Goal: Book appointment/travel/reservation

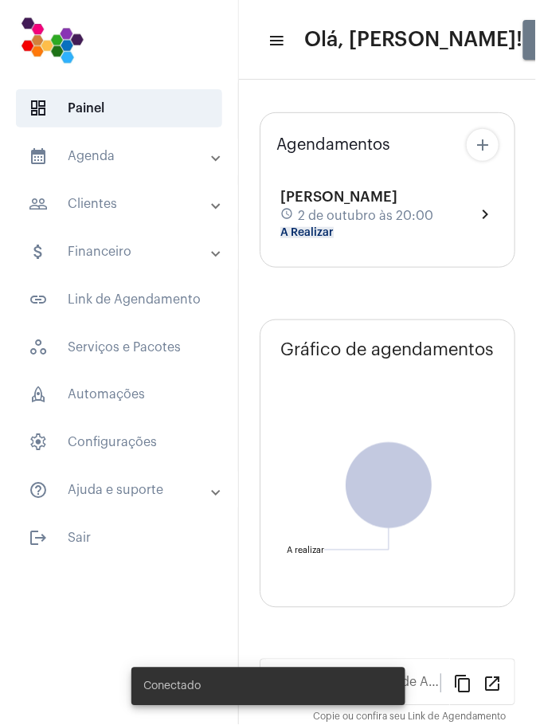
type input "[URL][DOMAIN_NAME]"
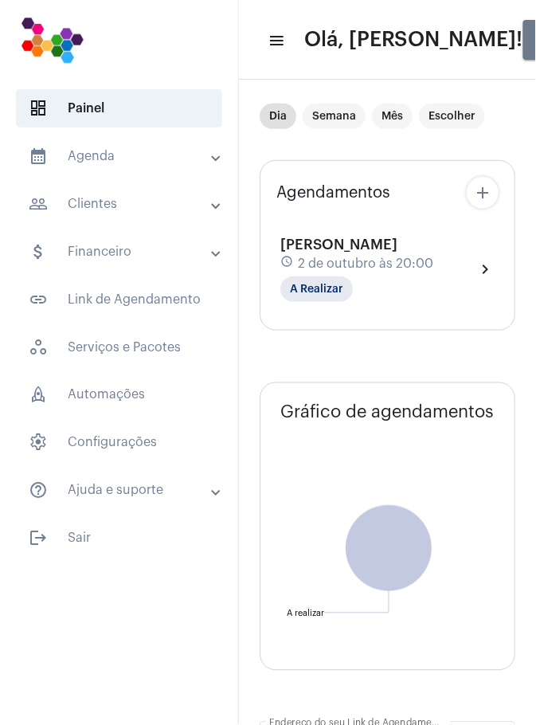
click at [122, 160] on mat-panel-title "calendar_month_outlined Agenda" at bounding box center [121, 156] width 184 height 19
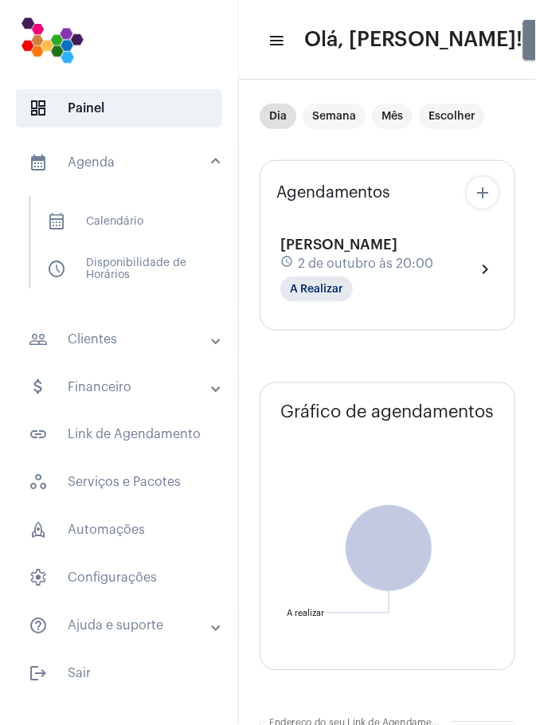
click at [154, 222] on span "calendar_month_outlined Calendário" at bounding box center [118, 221] width 168 height 38
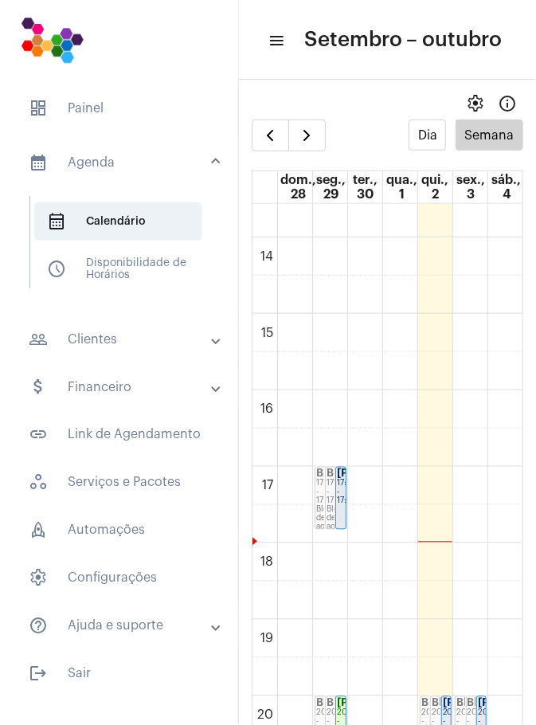
scroll to position [1282, 0]
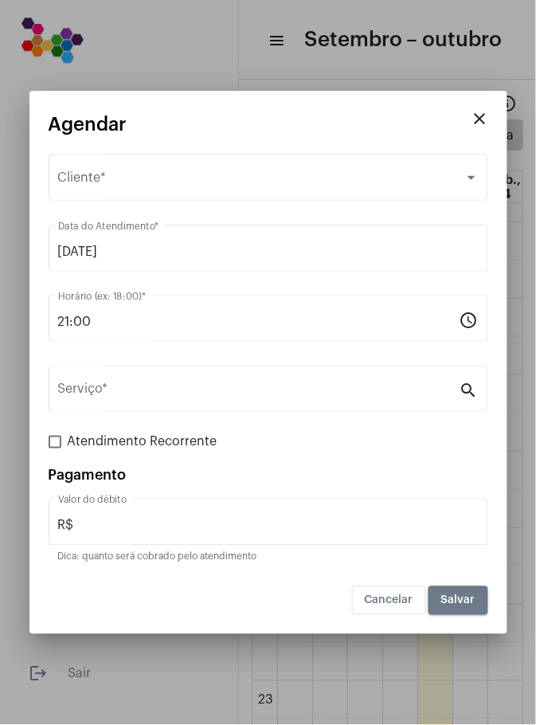
click at [445, 670] on div at bounding box center [268, 362] width 536 height 725
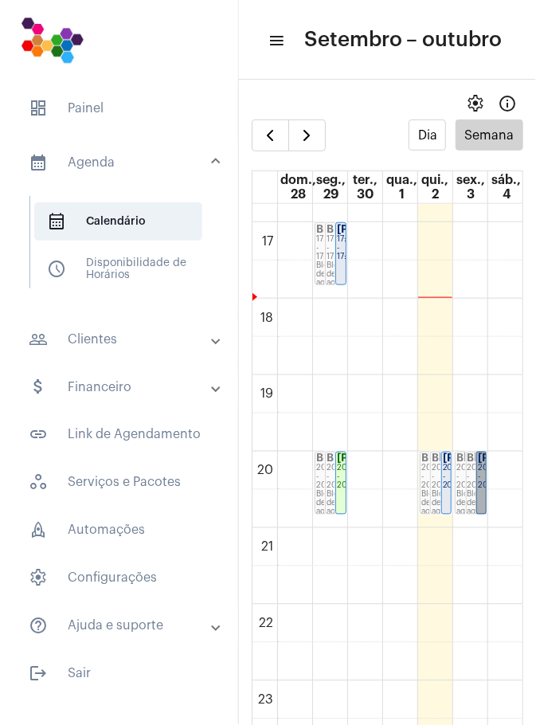
click at [481, 489] on link "Jaider Henrique... 20:00 - 20:50" at bounding box center [482, 483] width 10 height 63
